Goal: Navigation & Orientation: Find specific page/section

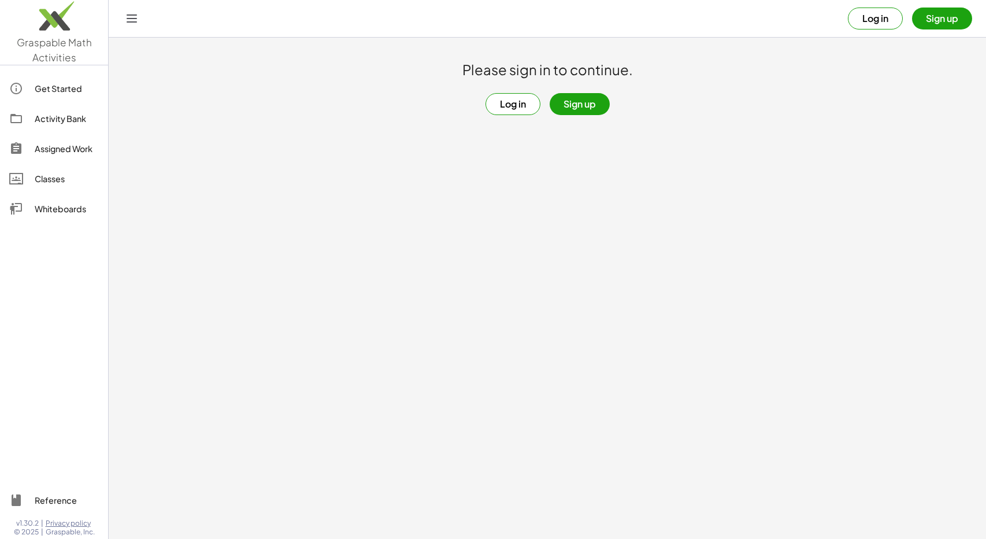
click at [939, 27] on button "Sign up" at bounding box center [942, 19] width 60 height 22
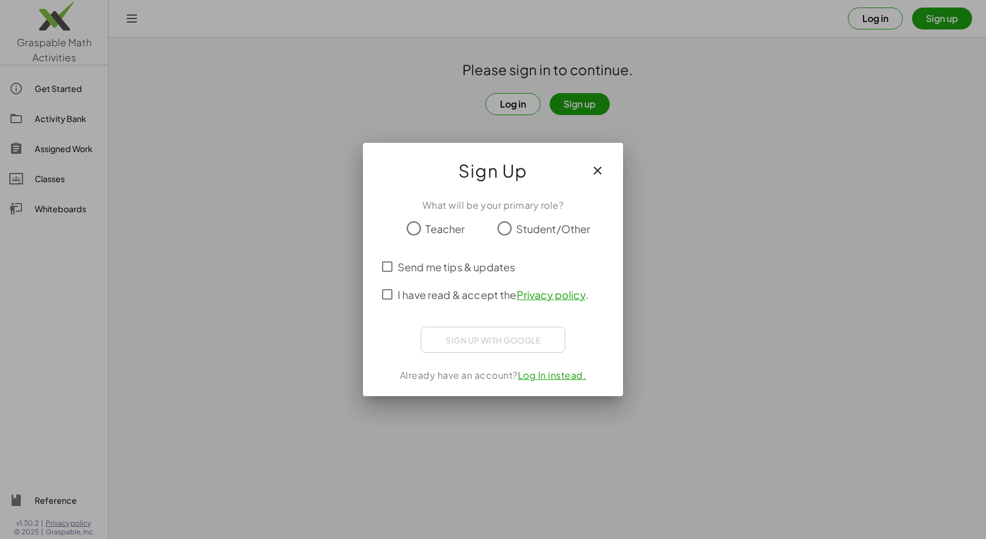
click at [506, 240] on div at bounding box center [493, 246] width 232 height 13
click at [435, 291] on span "I have read & accept the Privacy policy ." at bounding box center [493, 295] width 191 height 16
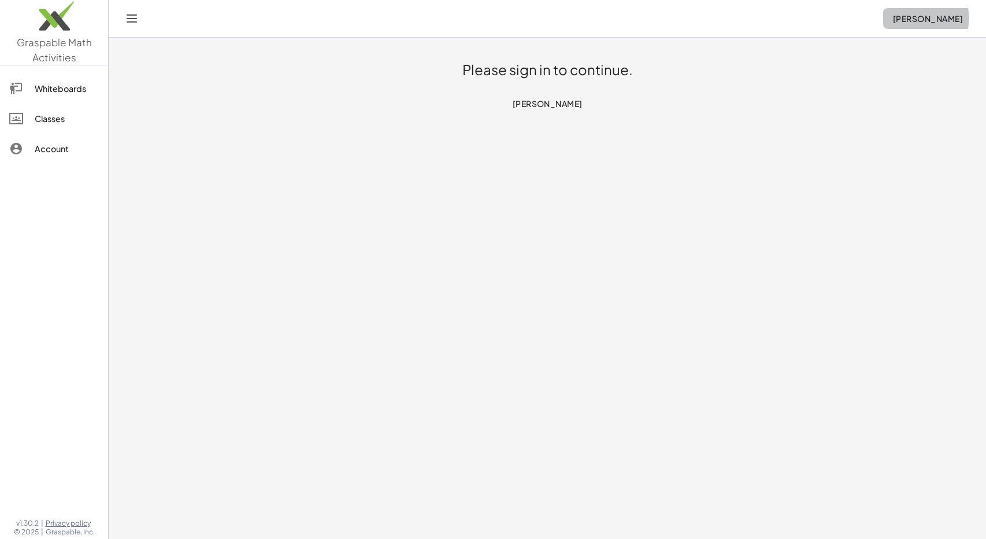
click at [922, 24] on button "[PERSON_NAME]" at bounding box center [927, 18] width 89 height 21
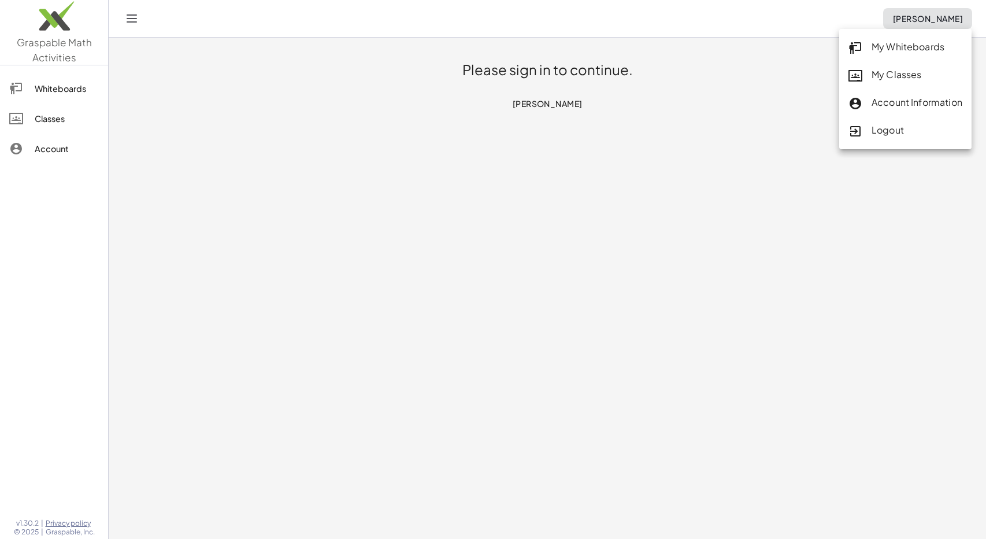
click at [906, 125] on div "Logout" at bounding box center [905, 130] width 114 height 15
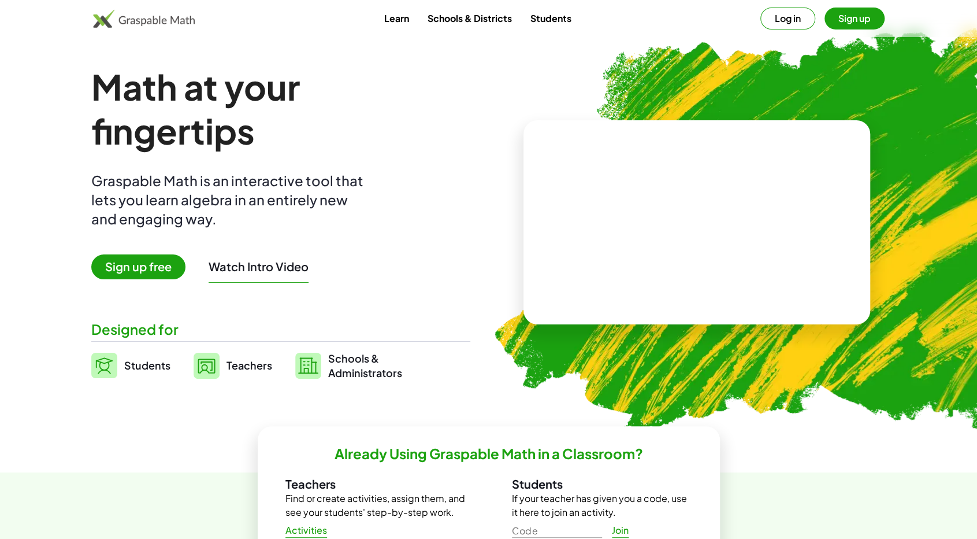
click at [787, 14] on button "Log in" at bounding box center [788, 19] width 55 height 22
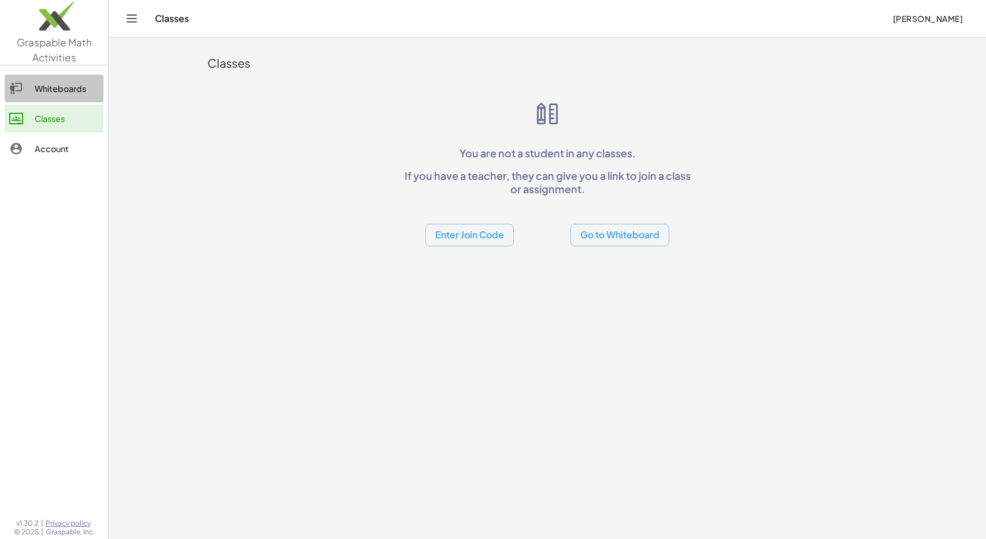
click at [69, 77] on link "Whiteboards" at bounding box center [54, 89] width 99 height 28
